Goal: Task Accomplishment & Management: Use online tool/utility

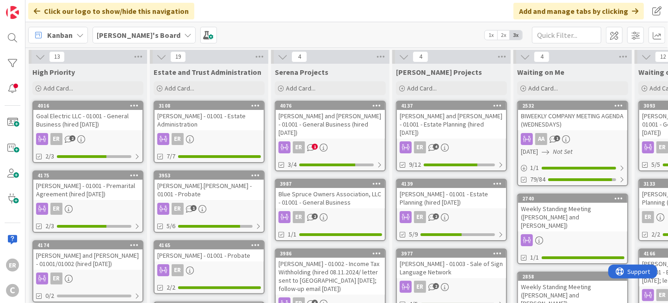
click at [338, 121] on div "[PERSON_NAME] and [PERSON_NAME] - 01001 - General Business (hired [DATE])" at bounding box center [330, 124] width 109 height 29
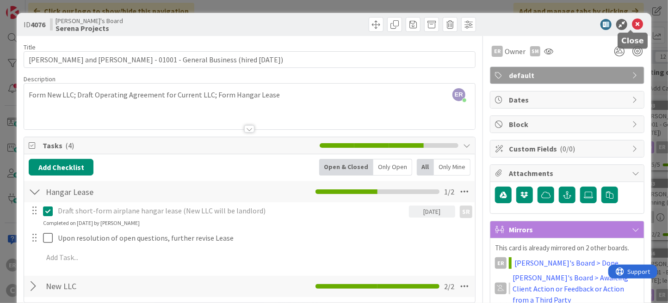
click at [632, 25] on icon at bounding box center [637, 24] width 11 height 11
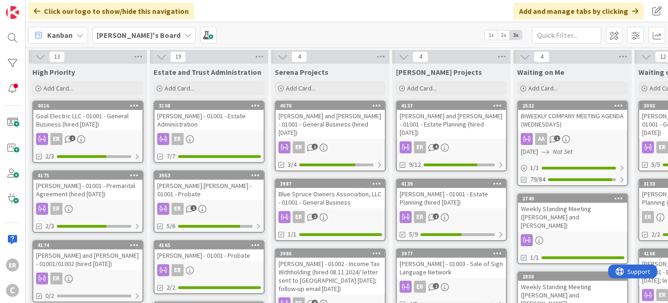
click at [107, 207] on div "ER" at bounding box center [87, 209] width 109 height 12
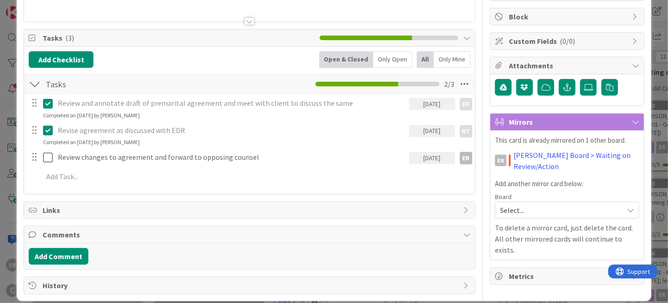
scroll to position [117, 0]
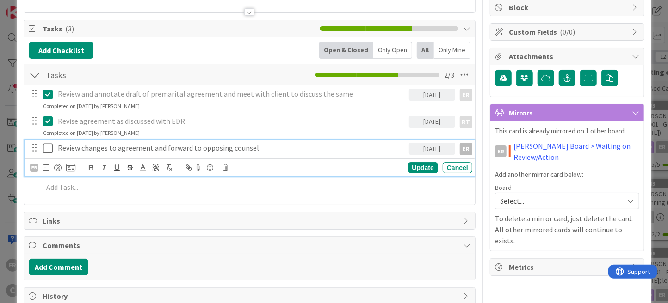
click at [263, 146] on p "Review changes to agreement and forward to opposing counsel" at bounding box center [231, 148] width 347 height 11
click at [81, 148] on p "Review changes to agreement and forward to opposing counsel after getting appro…" at bounding box center [231, 148] width 347 height 11
click at [417, 171] on div "Update" at bounding box center [423, 167] width 30 height 11
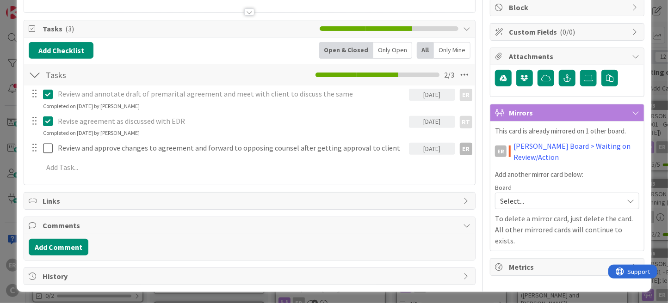
scroll to position [0, 0]
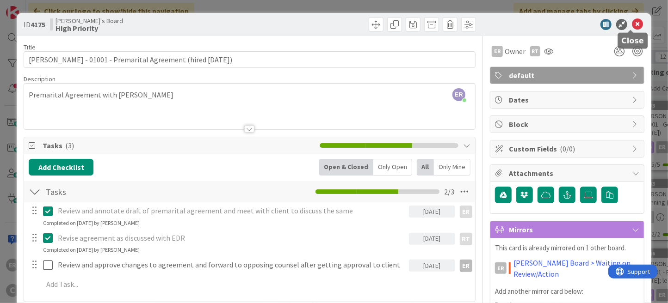
click at [632, 25] on icon at bounding box center [637, 24] width 11 height 11
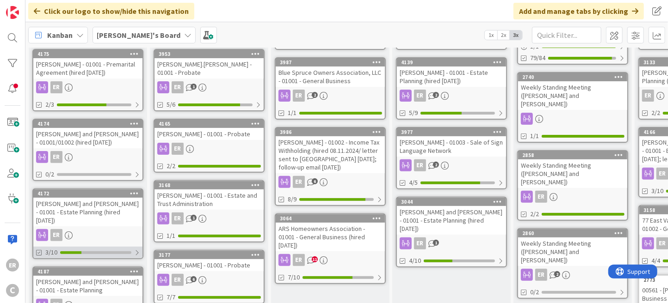
scroll to position [139, 0]
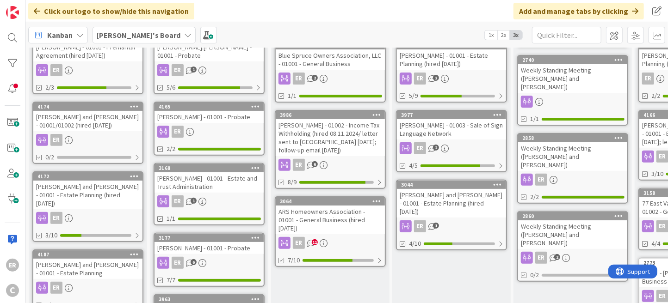
click at [120, 194] on div "[PERSON_NAME] and [PERSON_NAME] - 01001 - Estate Planning (hired [DATE])" at bounding box center [87, 195] width 109 height 29
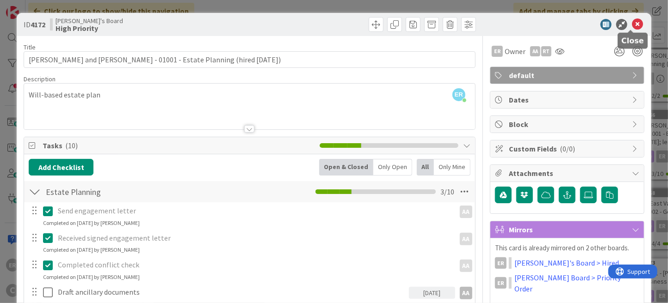
click at [634, 25] on icon at bounding box center [637, 24] width 11 height 11
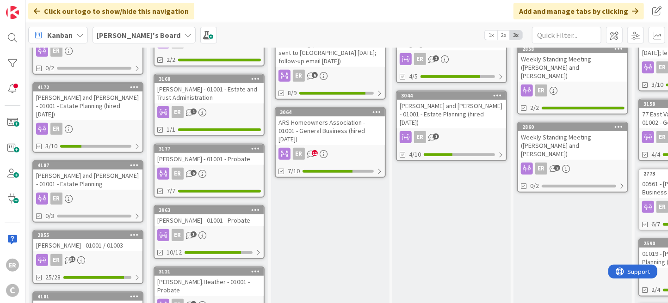
scroll to position [231, 0]
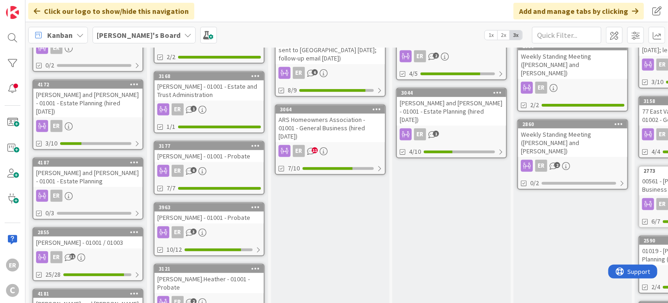
click at [109, 190] on div "ER" at bounding box center [87, 196] width 109 height 12
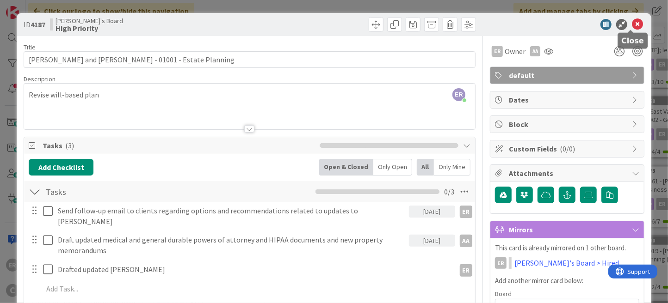
click at [632, 28] on icon at bounding box center [637, 24] width 11 height 11
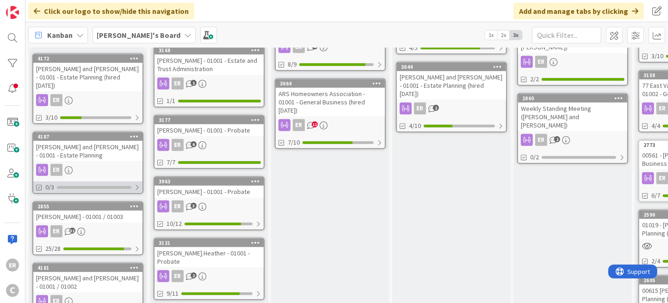
scroll to position [277, 0]
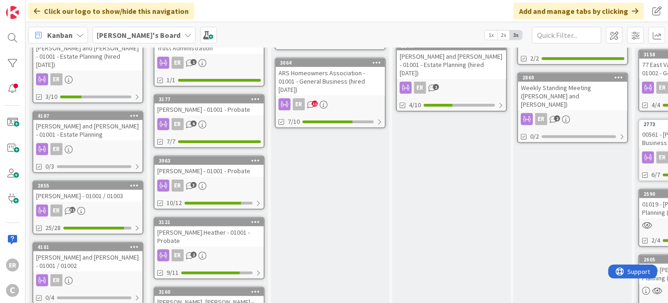
click at [111, 190] on div "[PERSON_NAME] - 01001 / 01003" at bounding box center [87, 196] width 109 height 12
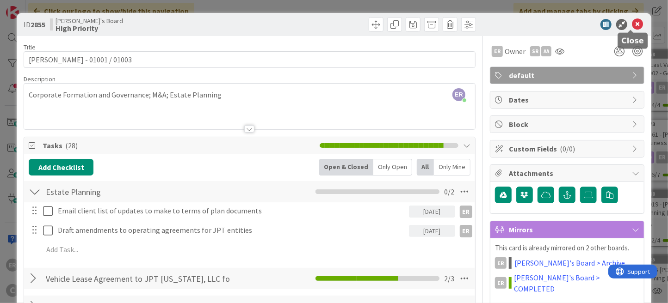
click at [632, 26] on icon at bounding box center [637, 24] width 11 height 11
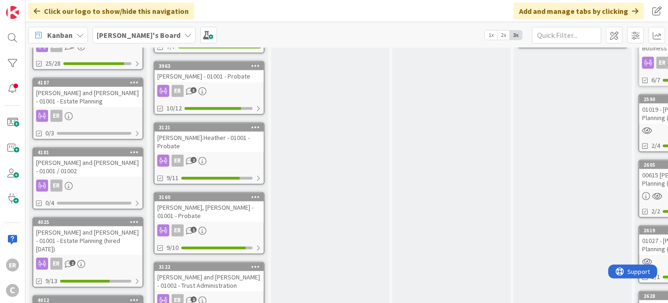
click at [100, 180] on div "ER" at bounding box center [87, 186] width 109 height 12
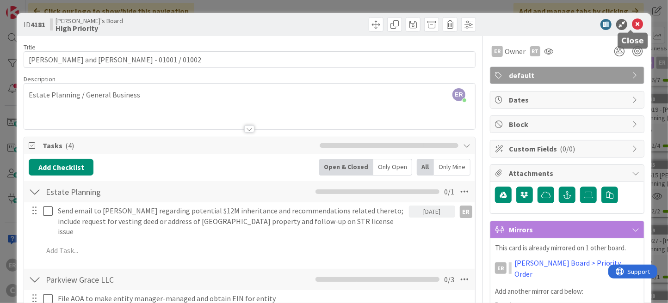
click at [633, 22] on icon at bounding box center [637, 24] width 11 height 11
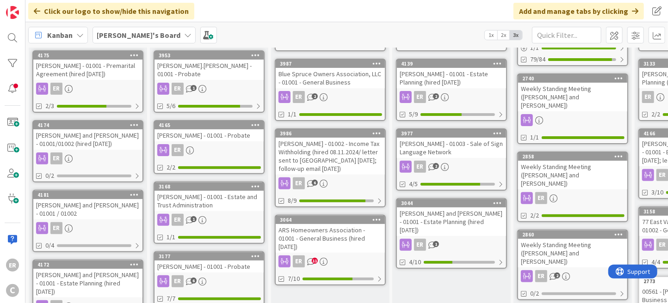
click at [359, 227] on div "ARS Homeowners Association - 01001 - General Business (hired [DATE])" at bounding box center [330, 238] width 109 height 29
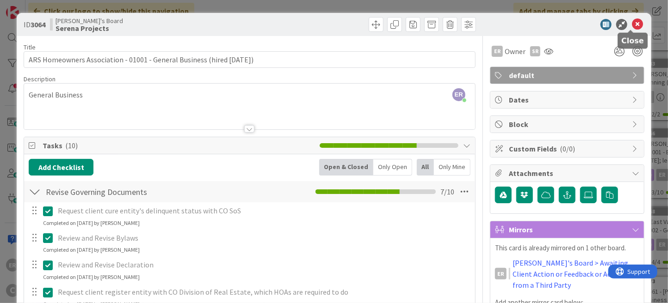
click at [633, 24] on icon at bounding box center [637, 24] width 11 height 11
